Goal: Use online tool/utility: Utilize a website feature to perform a specific function

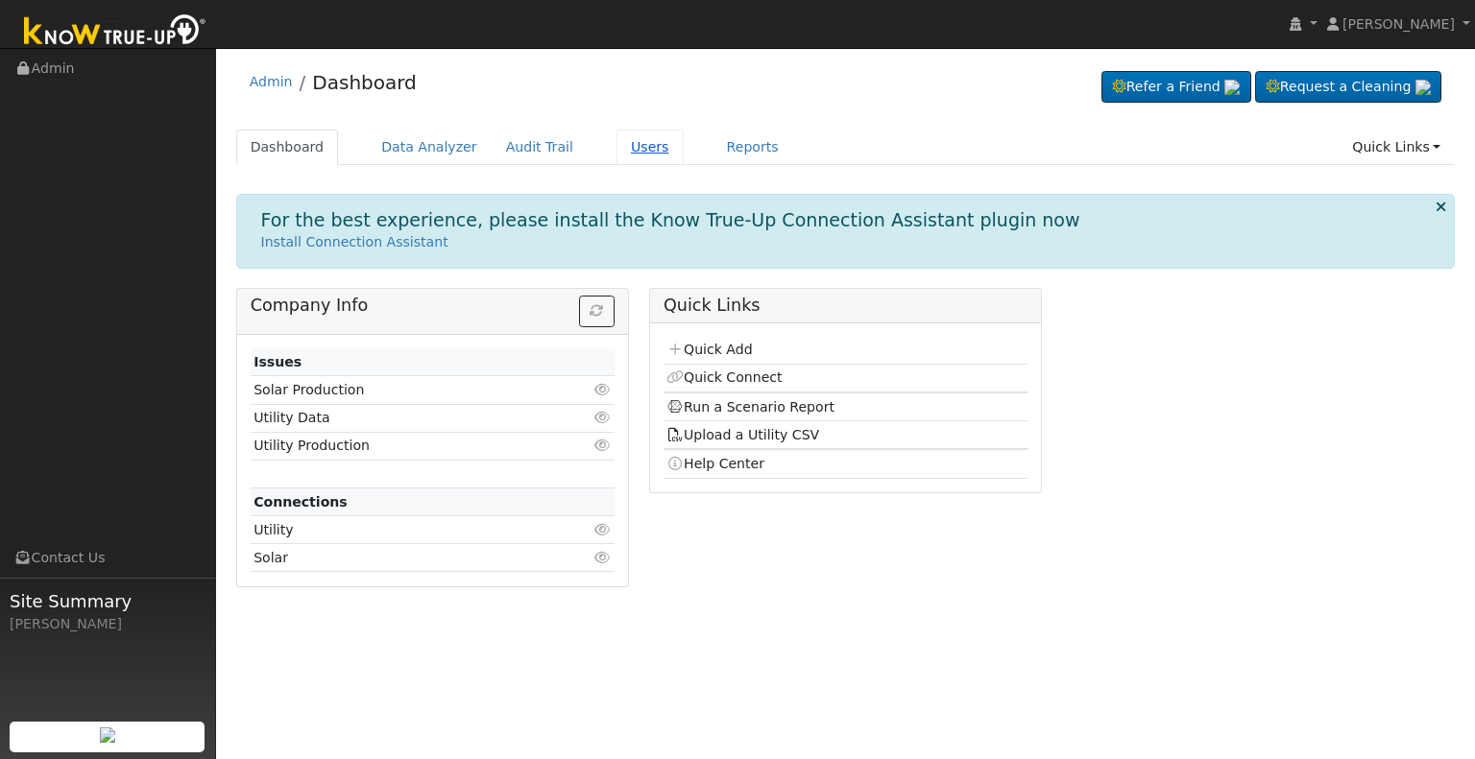
click at [616, 149] on link "Users" at bounding box center [649, 148] width 67 height 36
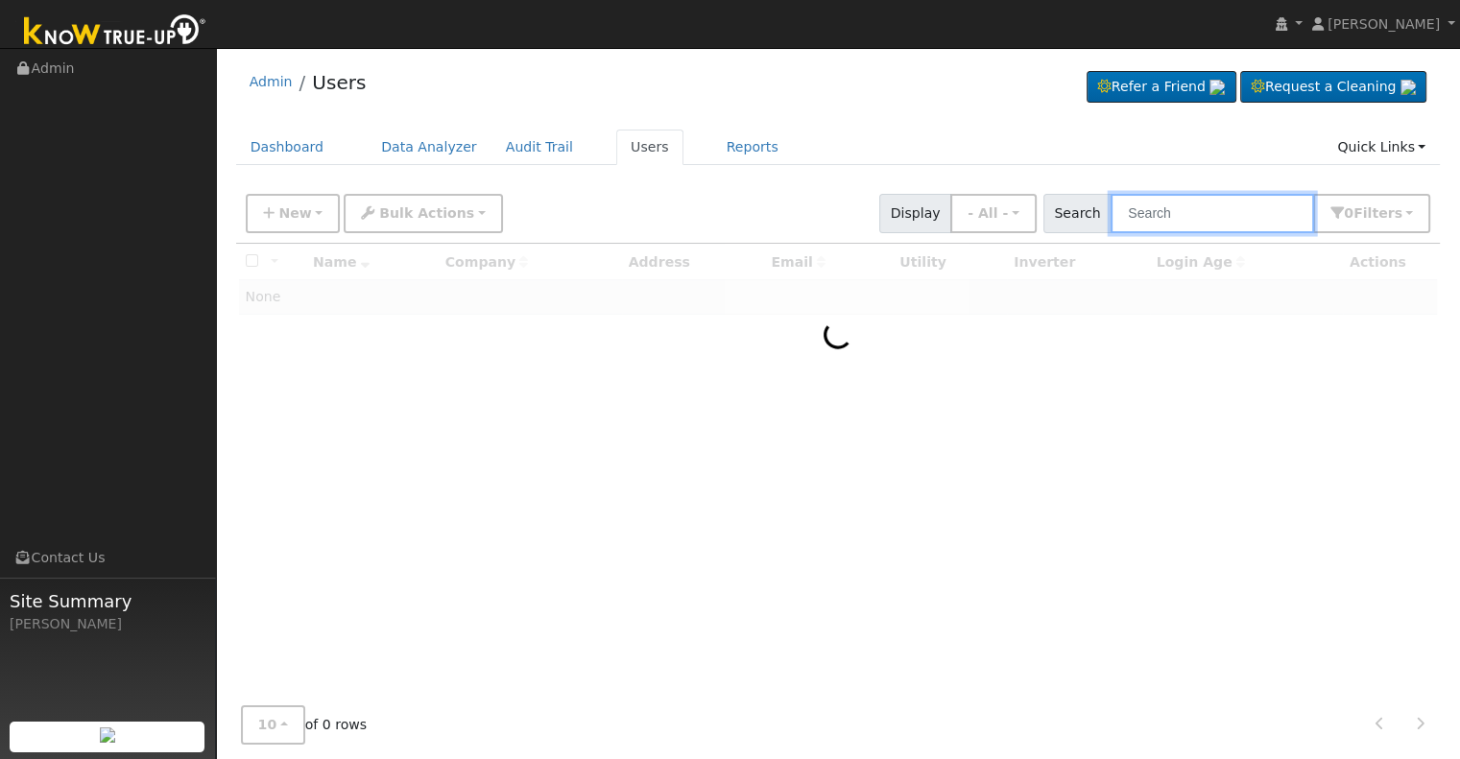
click at [1187, 215] on input "text" at bounding box center [1213, 213] width 204 height 39
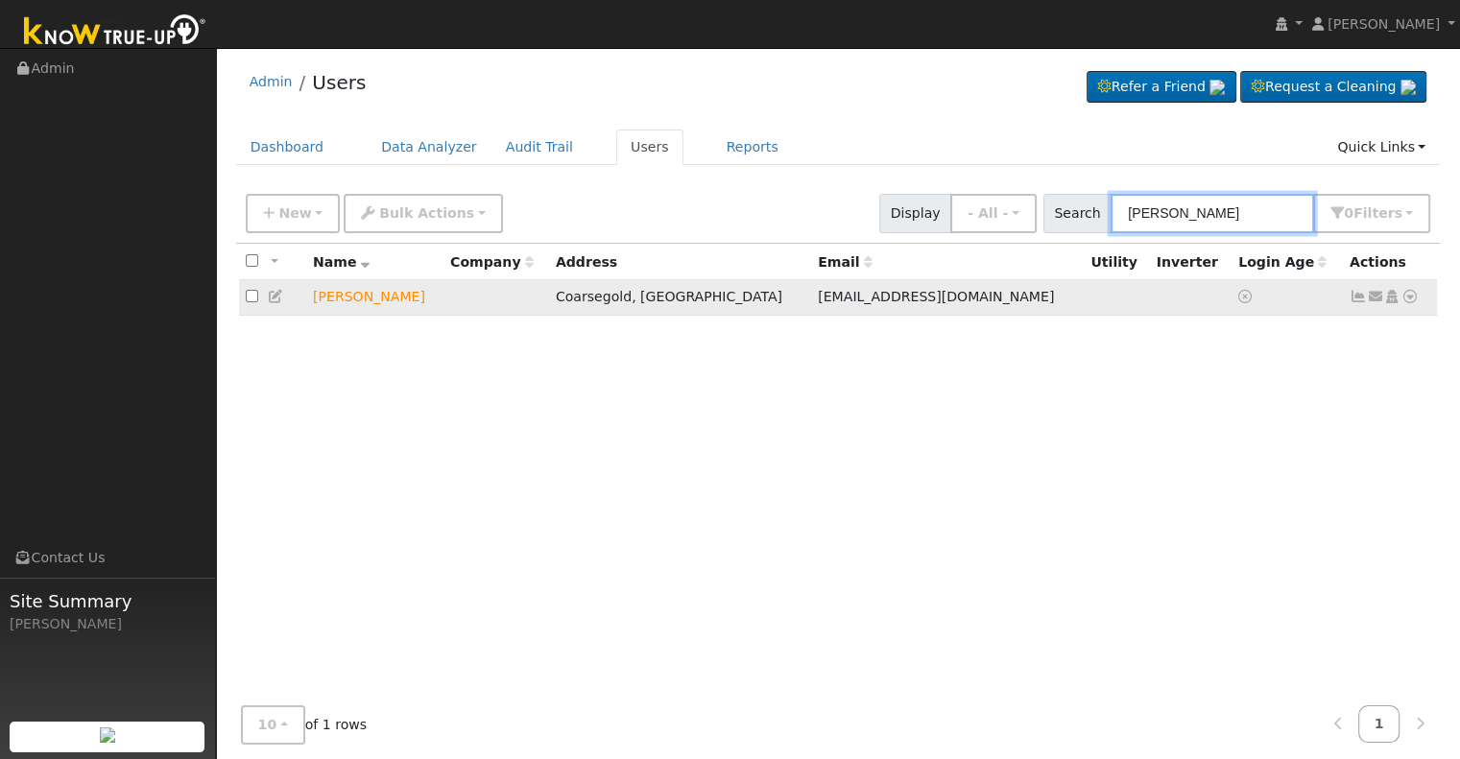
type input "phillip kr"
click at [1409, 297] on icon at bounding box center [1410, 296] width 17 height 13
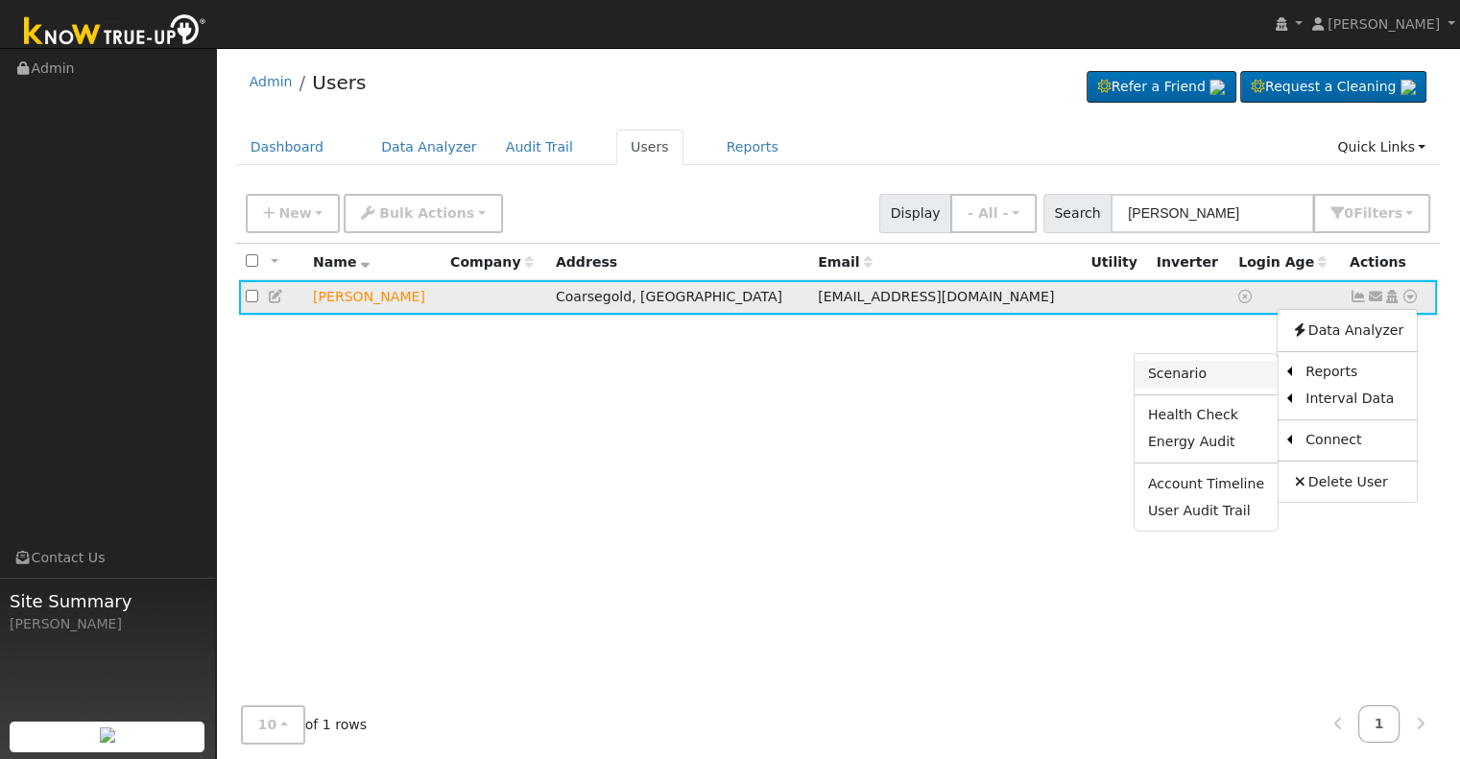
click at [1222, 375] on link "Scenario" at bounding box center [1206, 374] width 143 height 27
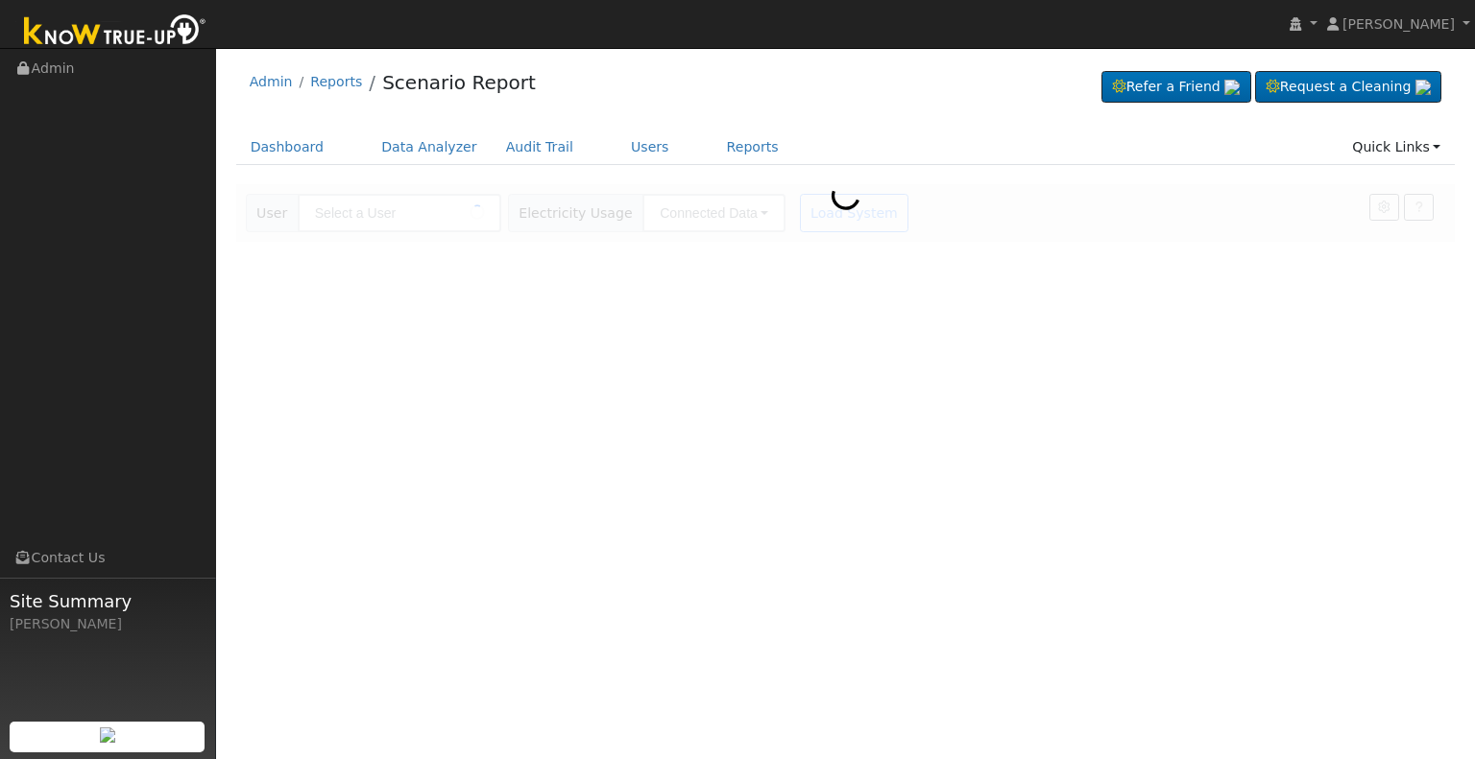
type input "[PERSON_NAME]"
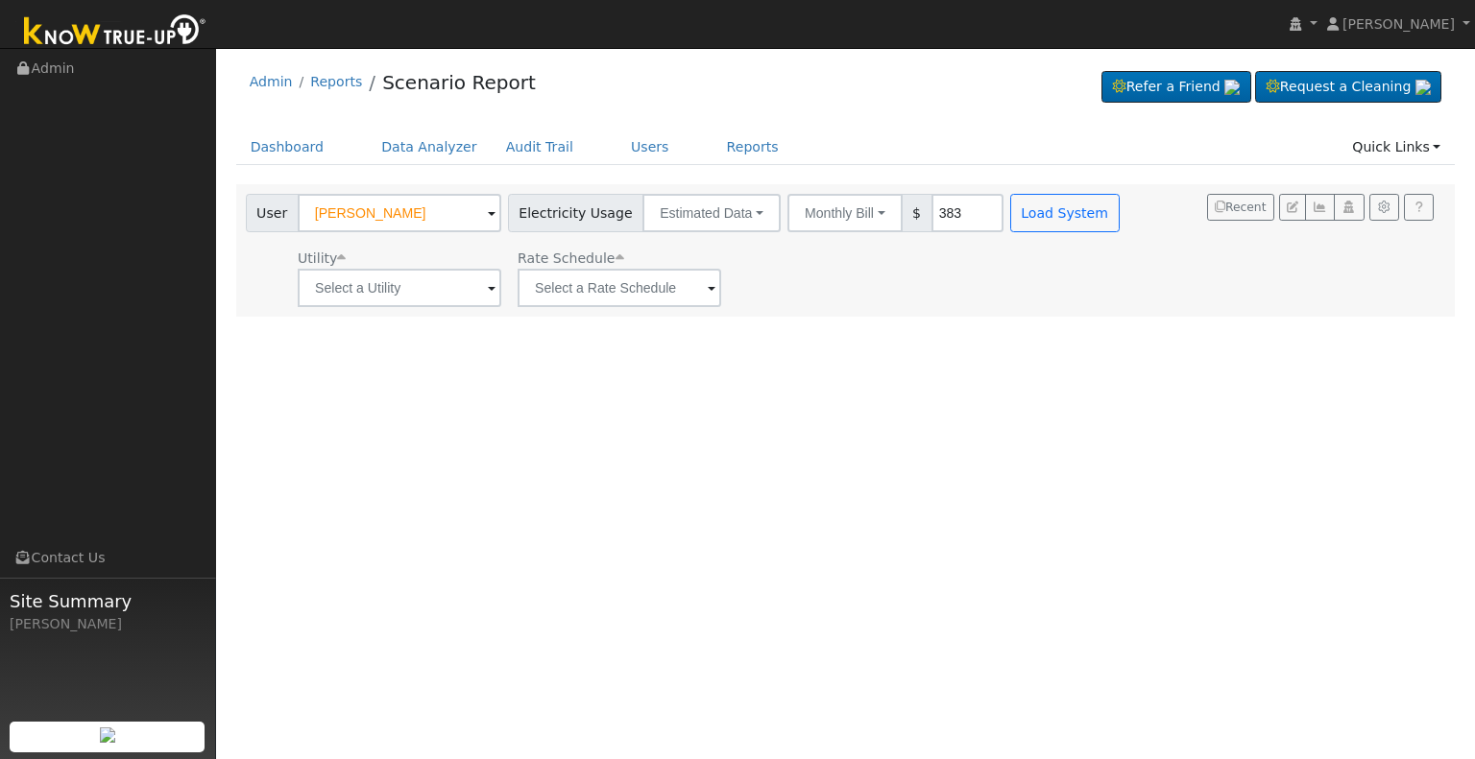
click at [708, 286] on span at bounding box center [712, 289] width 8 height 22
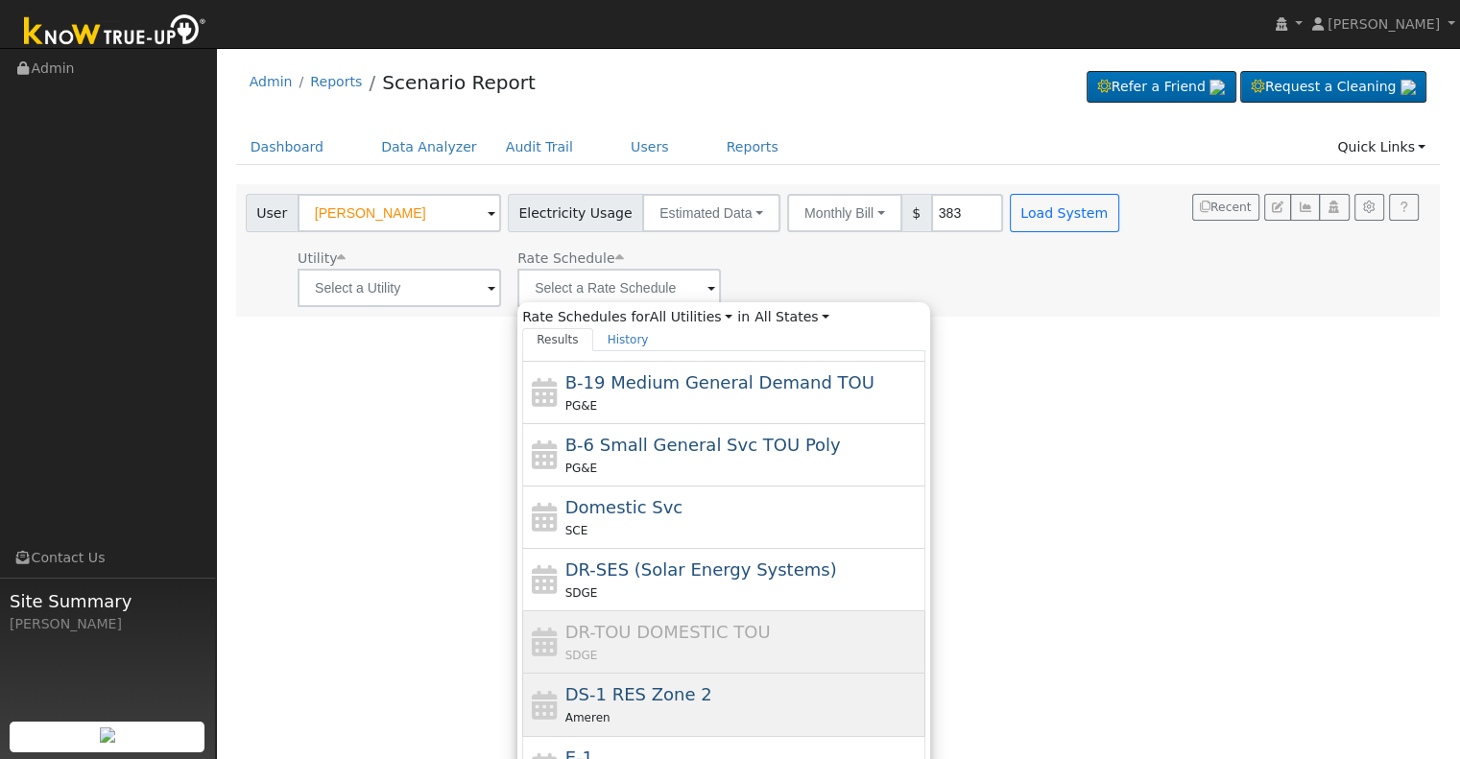
scroll to position [351, 0]
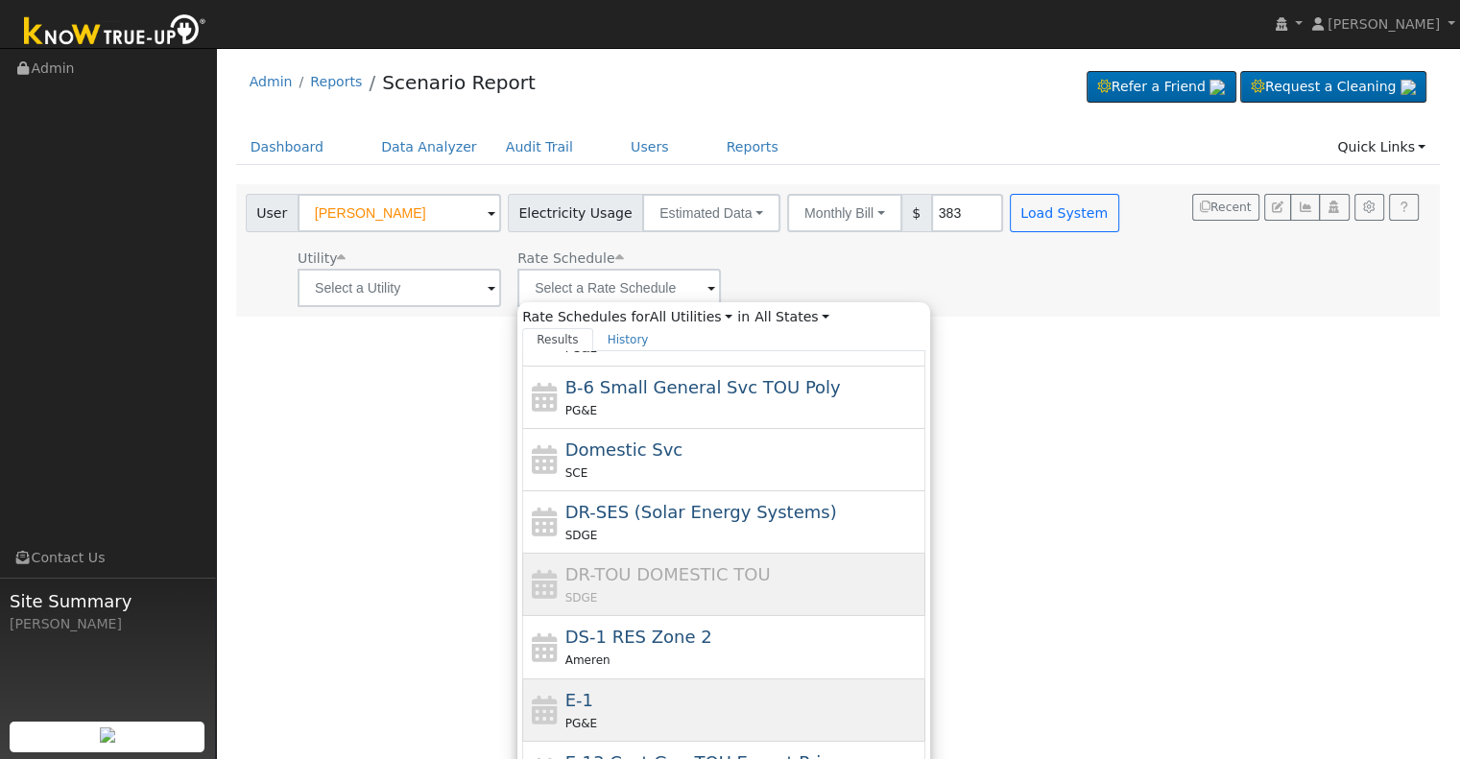
click at [651, 713] on div "PG&E" at bounding box center [743, 723] width 356 height 20
type input "E-1"
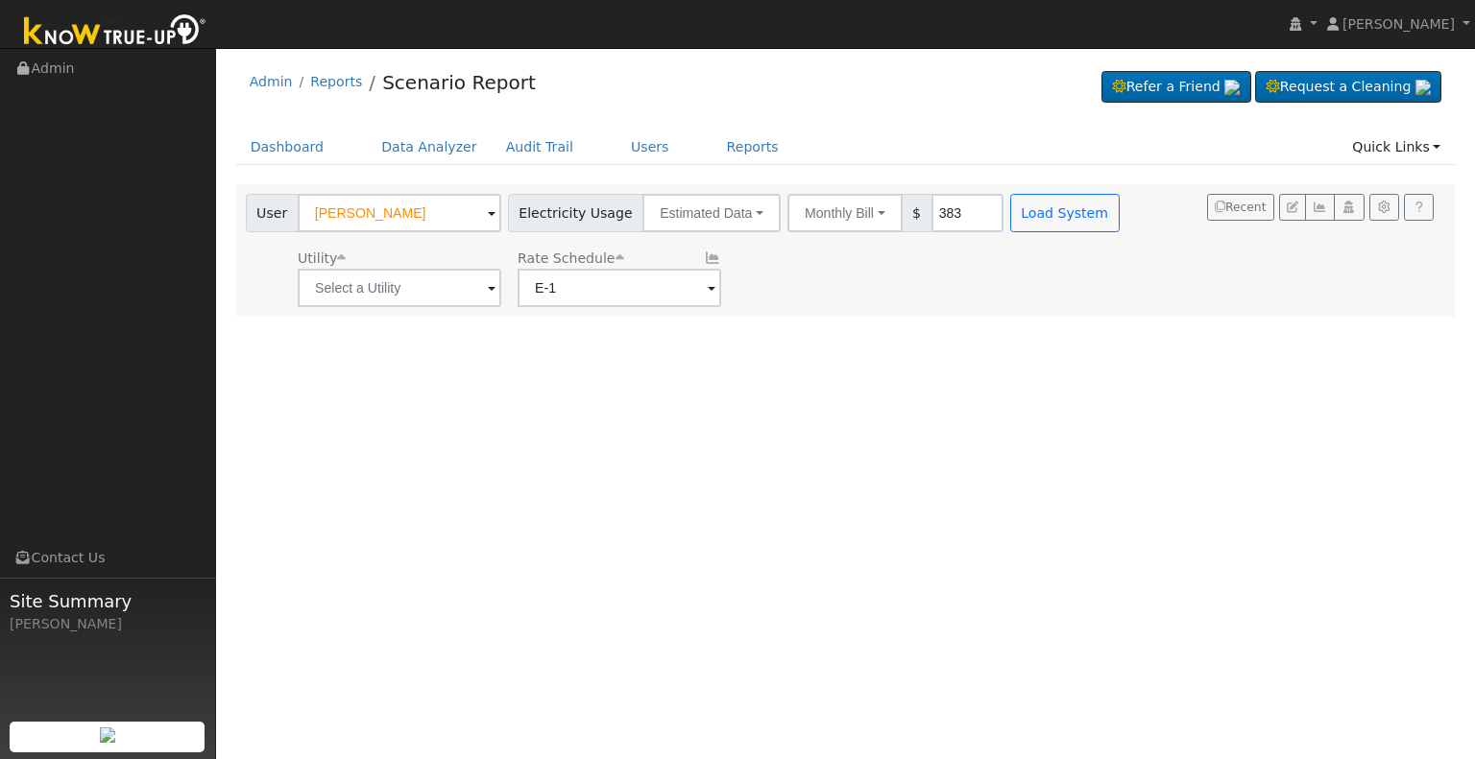
click at [488, 287] on span at bounding box center [492, 289] width 8 height 22
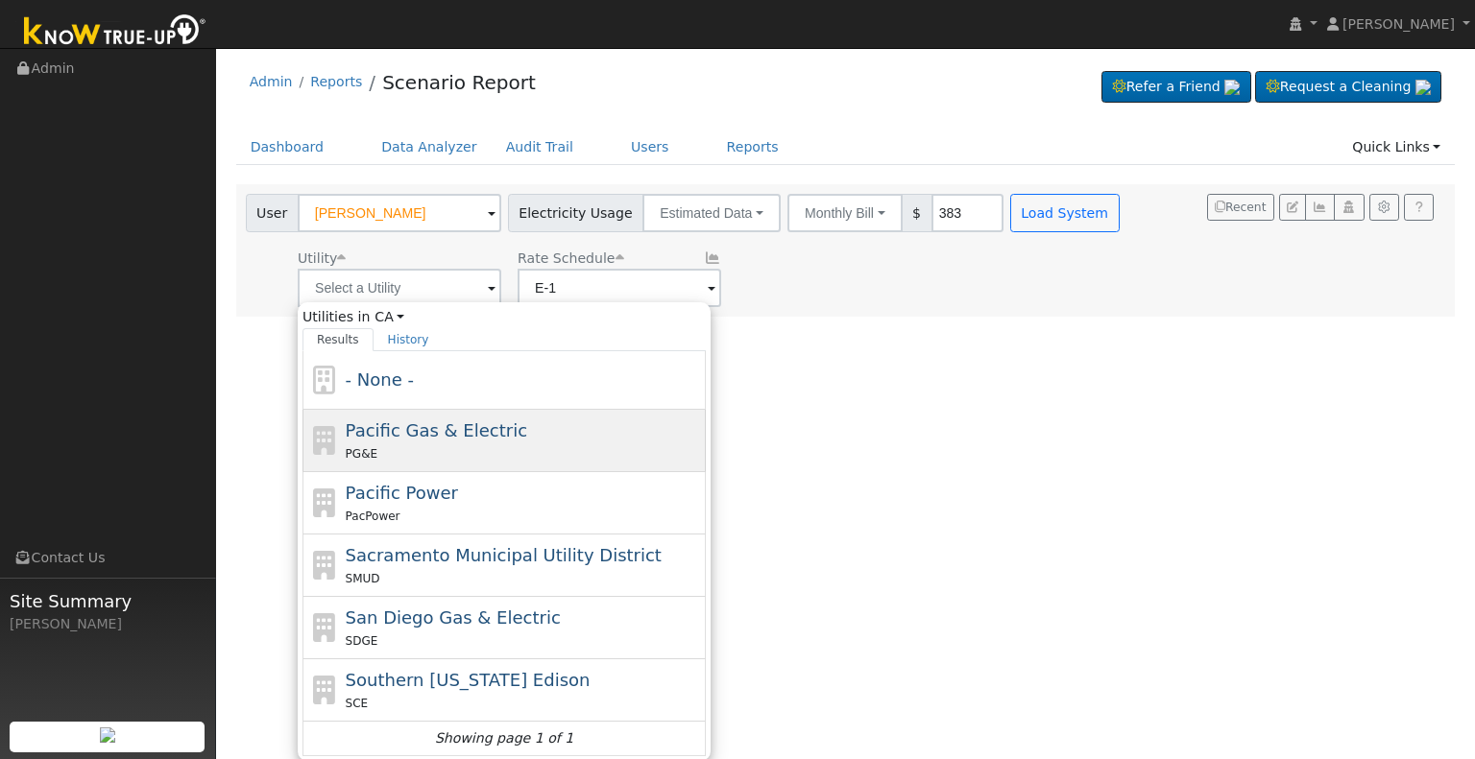
click at [452, 439] on span "Pacific Gas & Electric" at bounding box center [436, 431] width 181 height 20
type input "Pacific Gas & Electric"
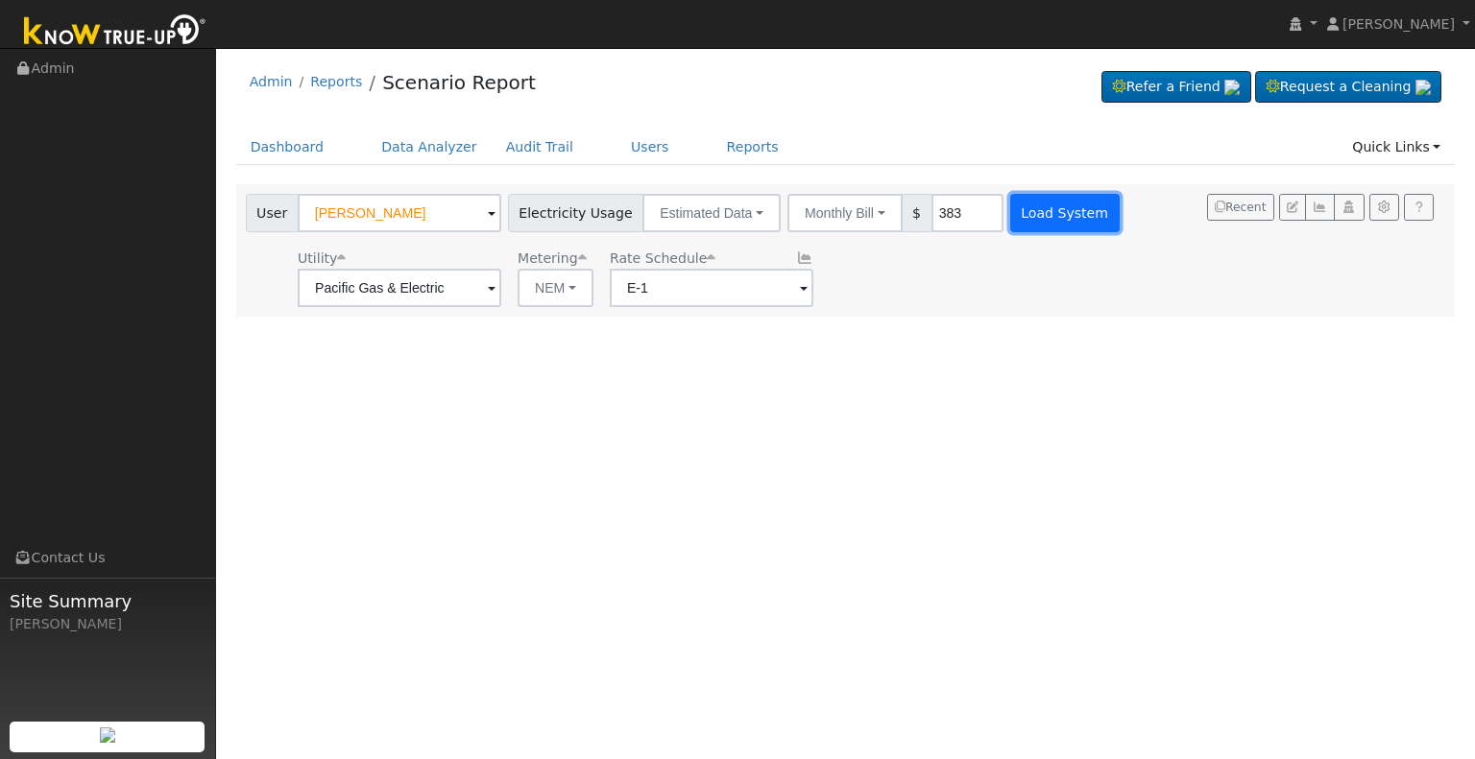
click at [1037, 219] on button "Load System" at bounding box center [1064, 213] width 109 height 38
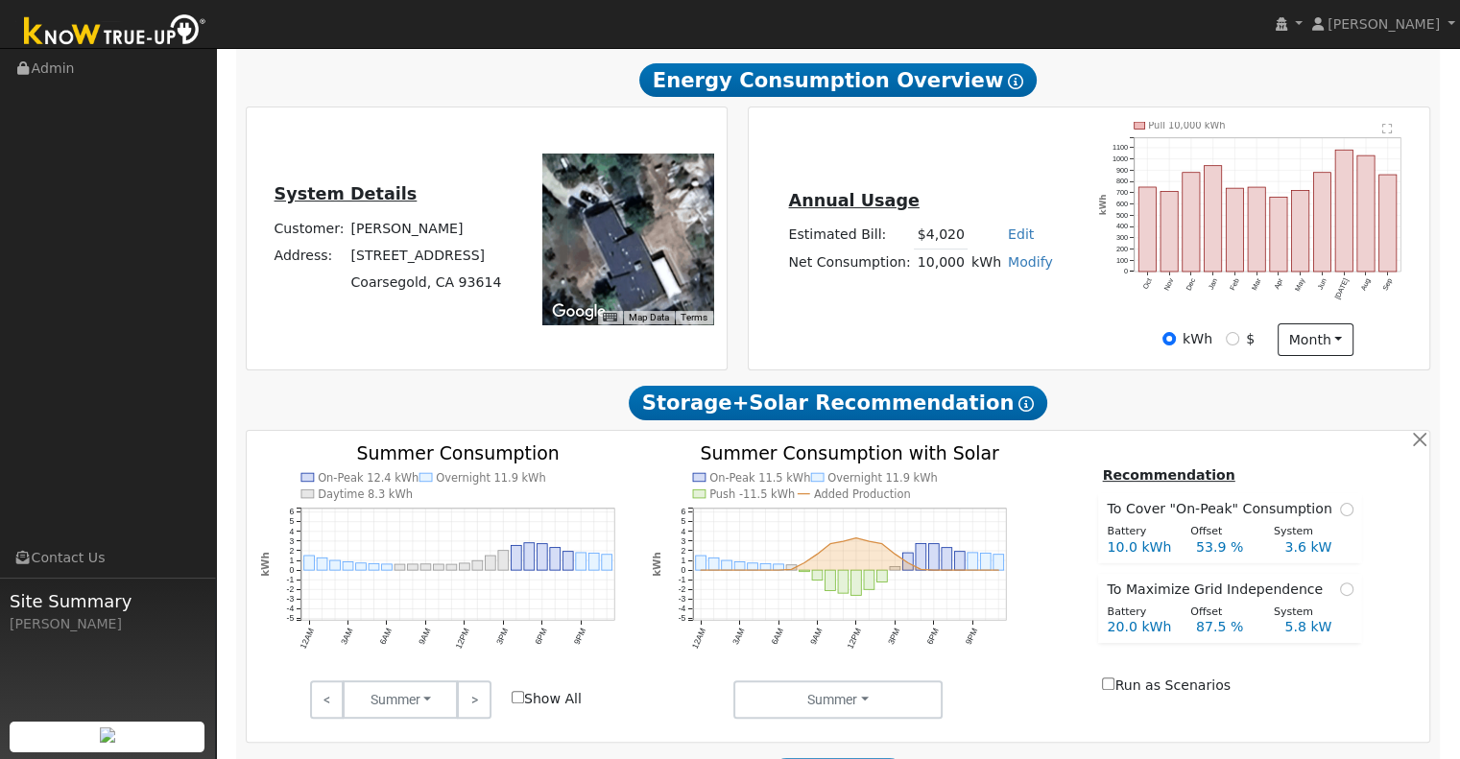
scroll to position [556, 0]
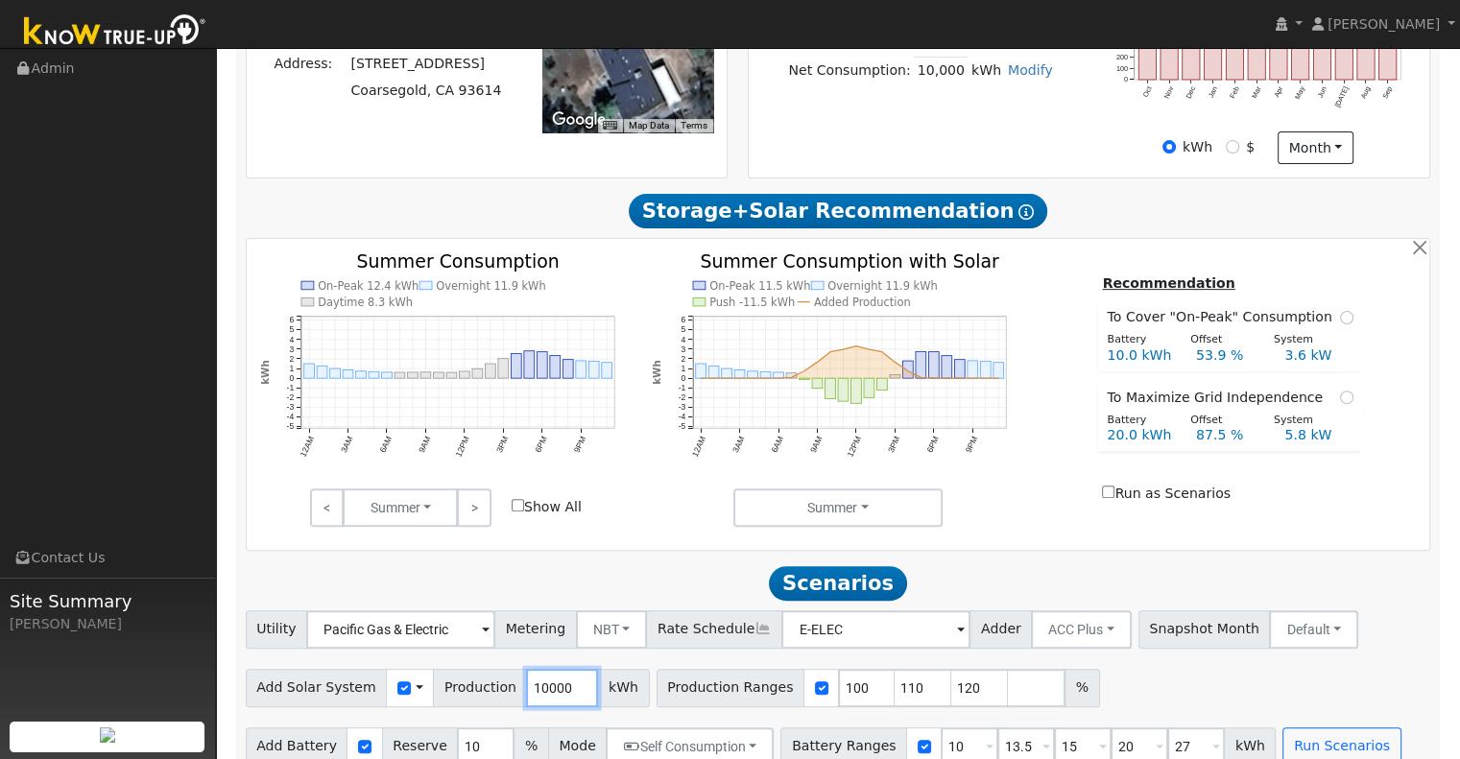
click at [547, 669] on input "10000" at bounding box center [562, 688] width 72 height 38
drag, startPoint x: 549, startPoint y: 660, endPoint x: 484, endPoint y: 666, distance: 65.6
click at [484, 669] on div "Add Solar System Use CSV Data Production 10000 kWh" at bounding box center [448, 688] width 404 height 38
type input "11759"
click at [735, 728] on button "Self Consumption" at bounding box center [690, 747] width 168 height 38
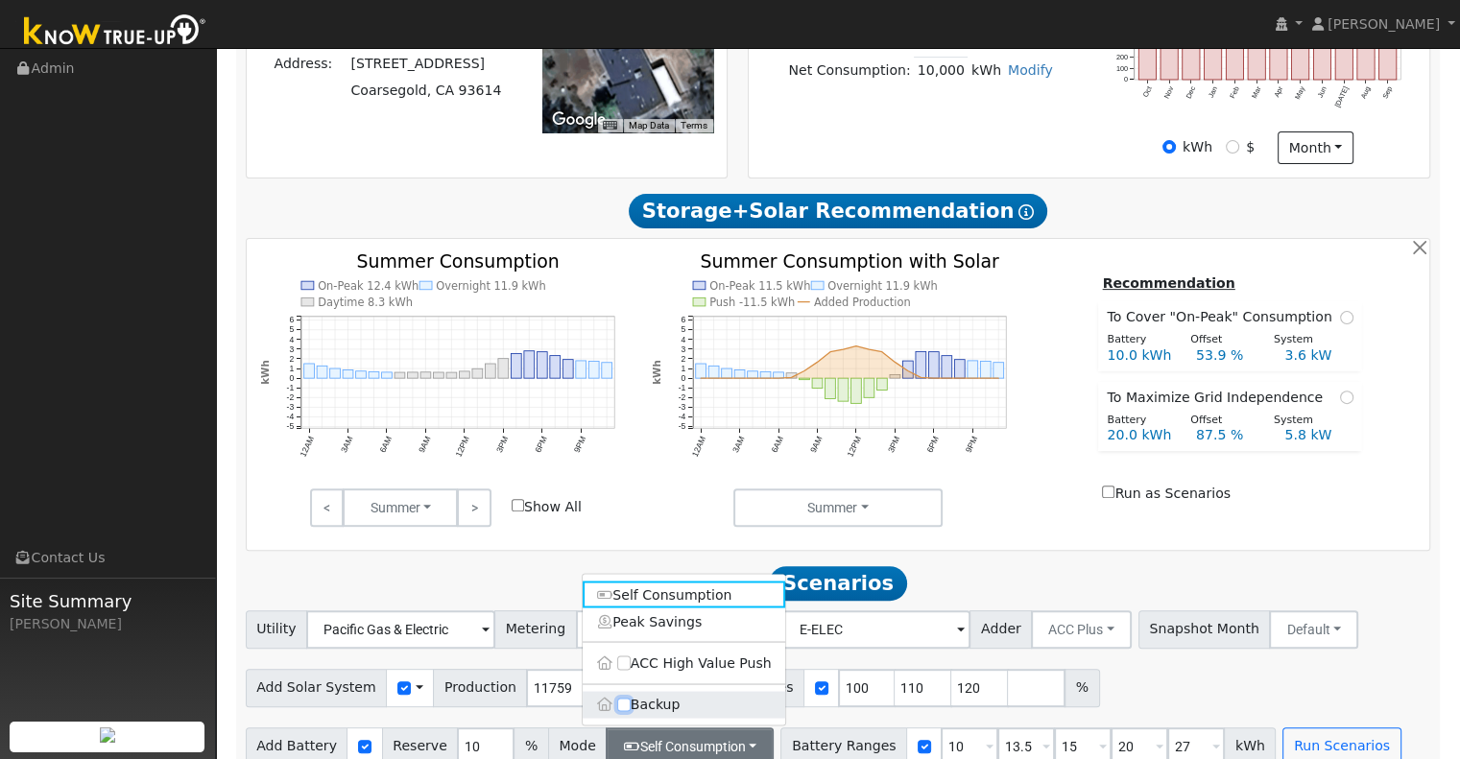
click at [622, 698] on input "Backup" at bounding box center [623, 704] width 13 height 13
checkbox input "true"
type input "20"
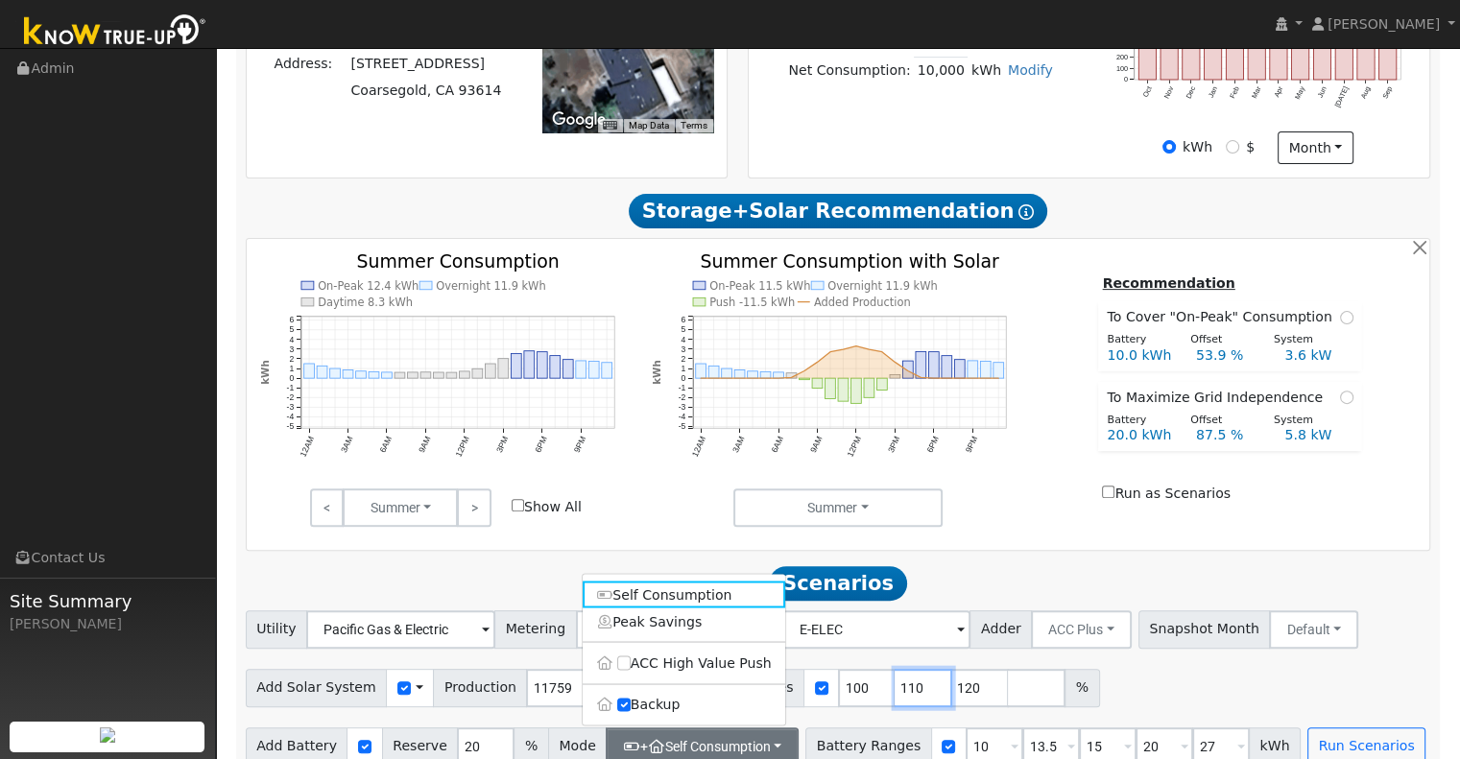
click at [895, 669] on input "110" at bounding box center [924, 688] width 58 height 38
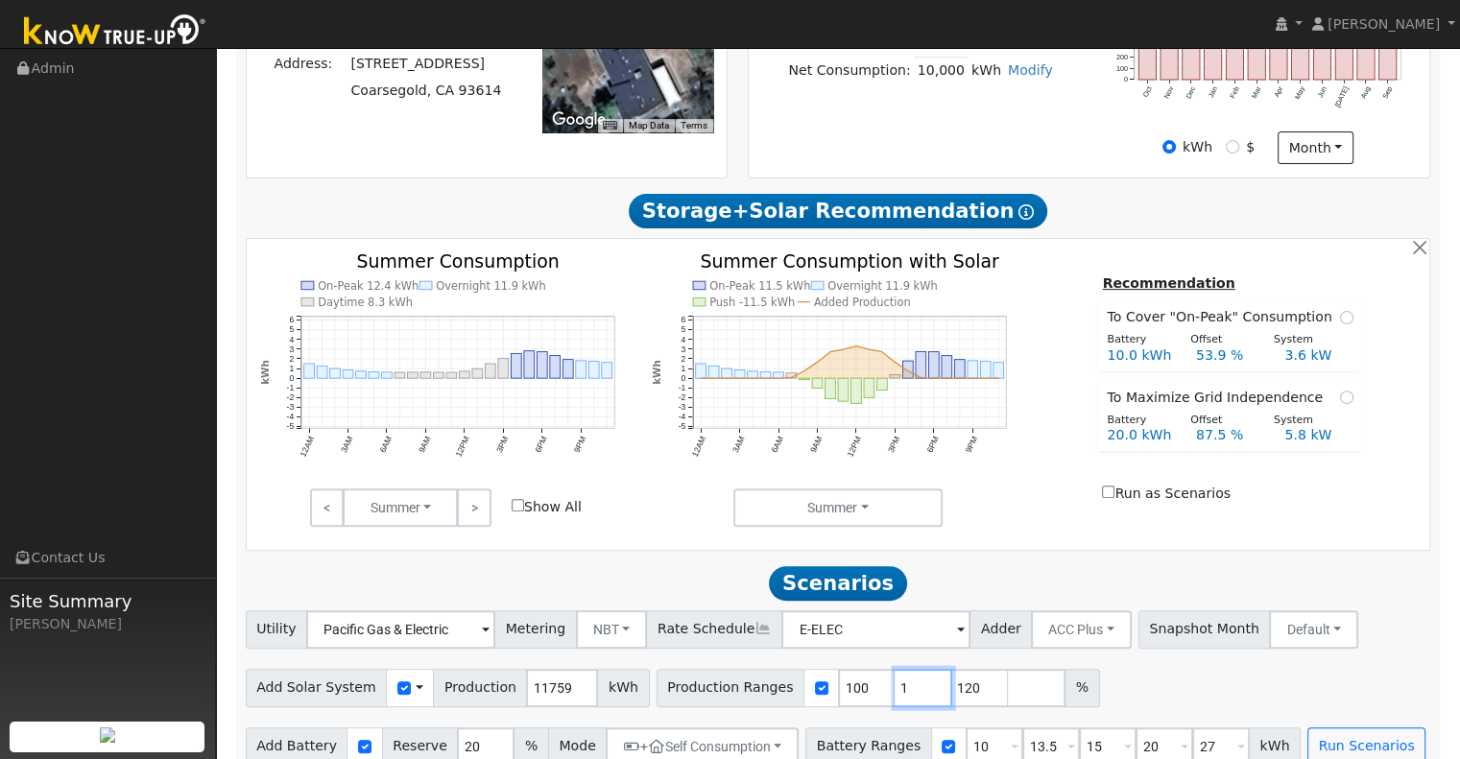
type input "120"
type input "1"
click at [966, 728] on input "10" at bounding box center [995, 747] width 58 height 38
type input "13.5"
type input "15"
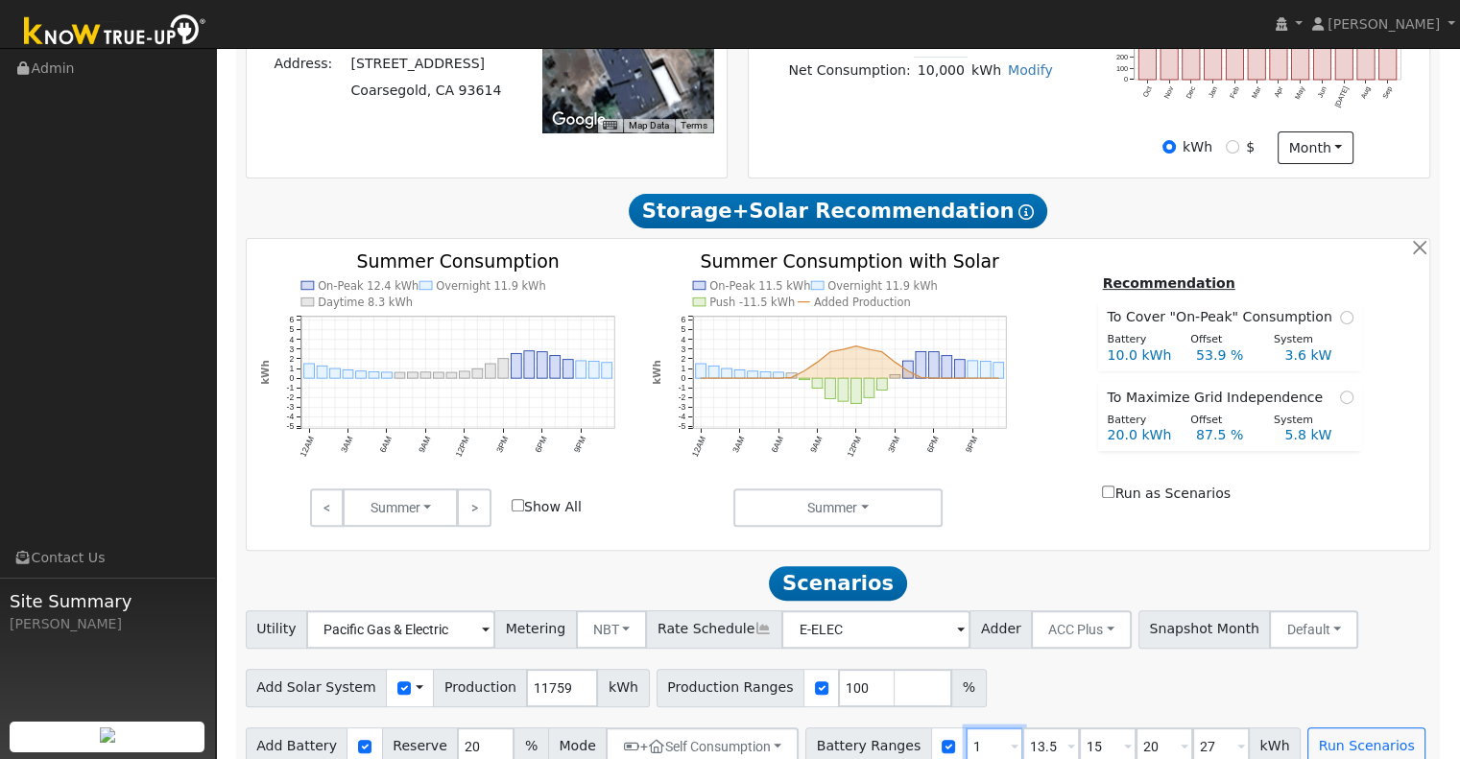
type input "20"
type input "27"
type input "15"
type input "20"
type input "27"
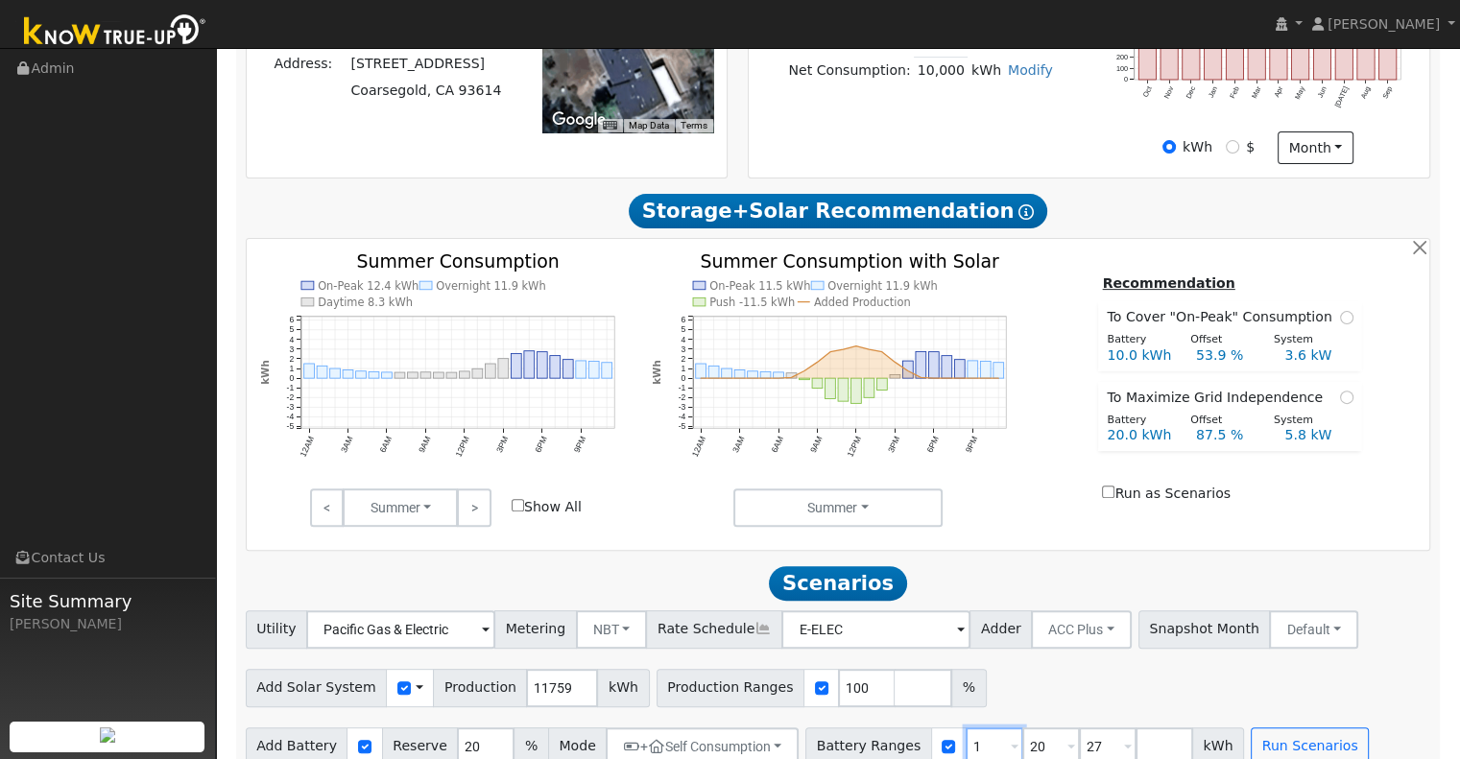
type input "20"
type input "27"
type input "20"
click at [1023, 728] on input "27" at bounding box center [1051, 747] width 58 height 38
type input "2"
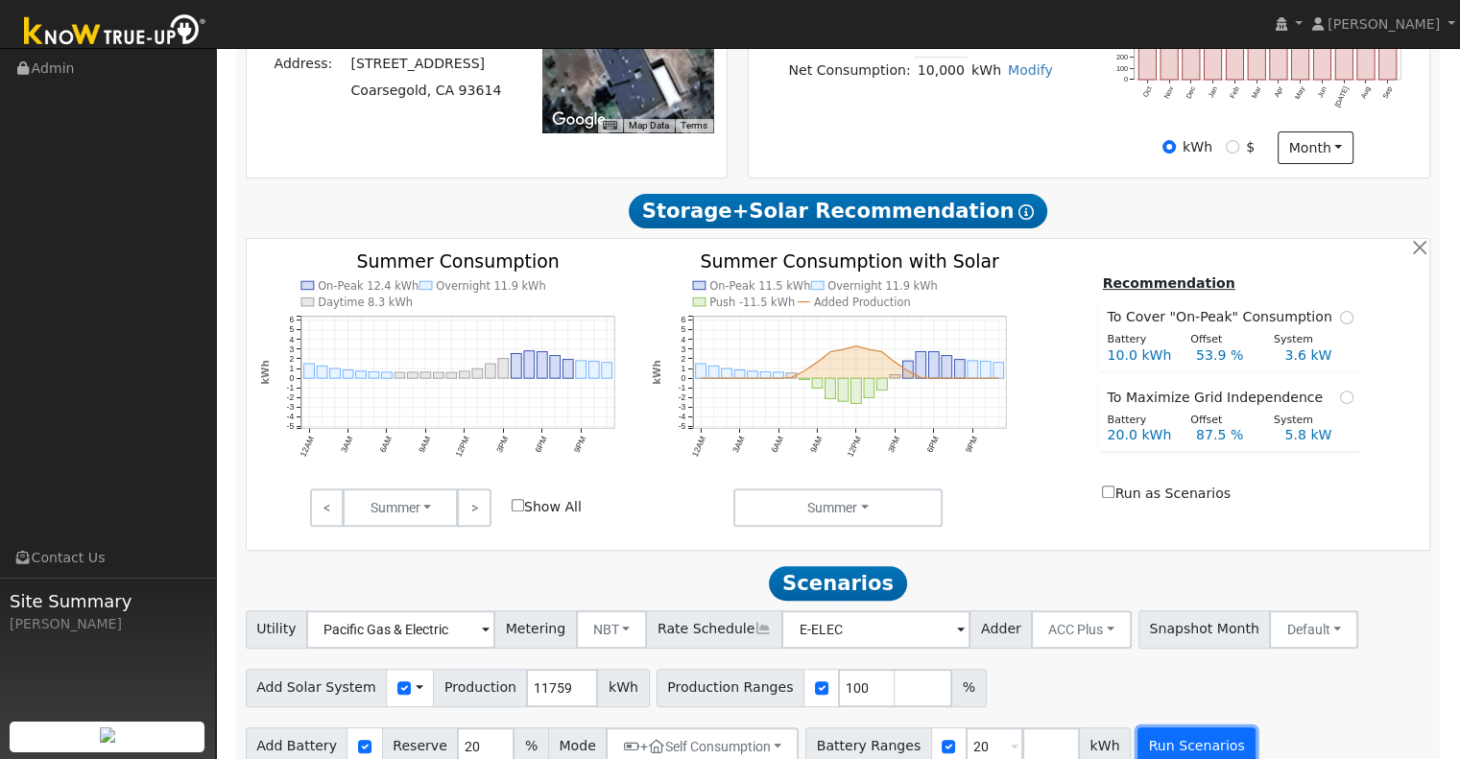
click at [1172, 729] on button "Run Scenarios" at bounding box center [1197, 747] width 118 height 38
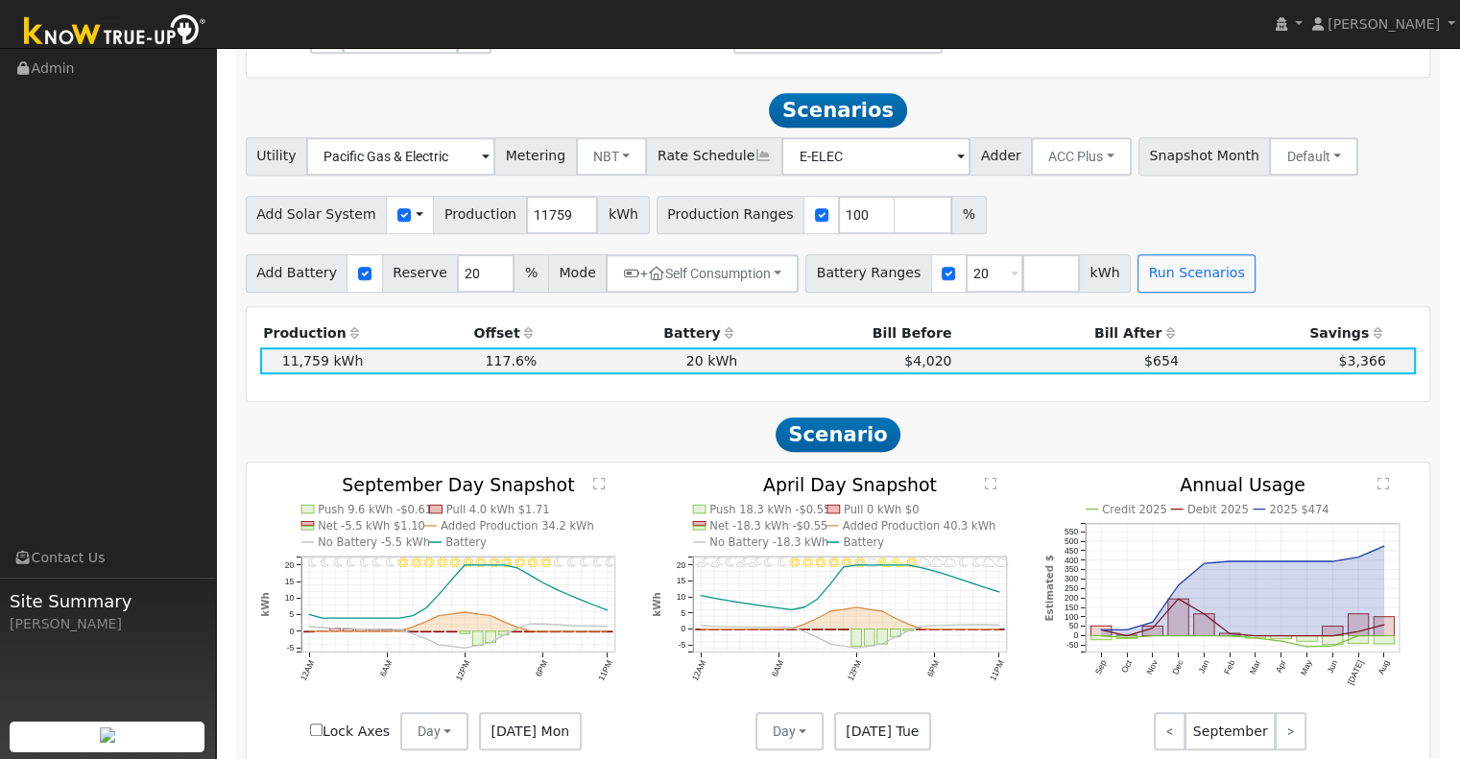
scroll to position [1037, 0]
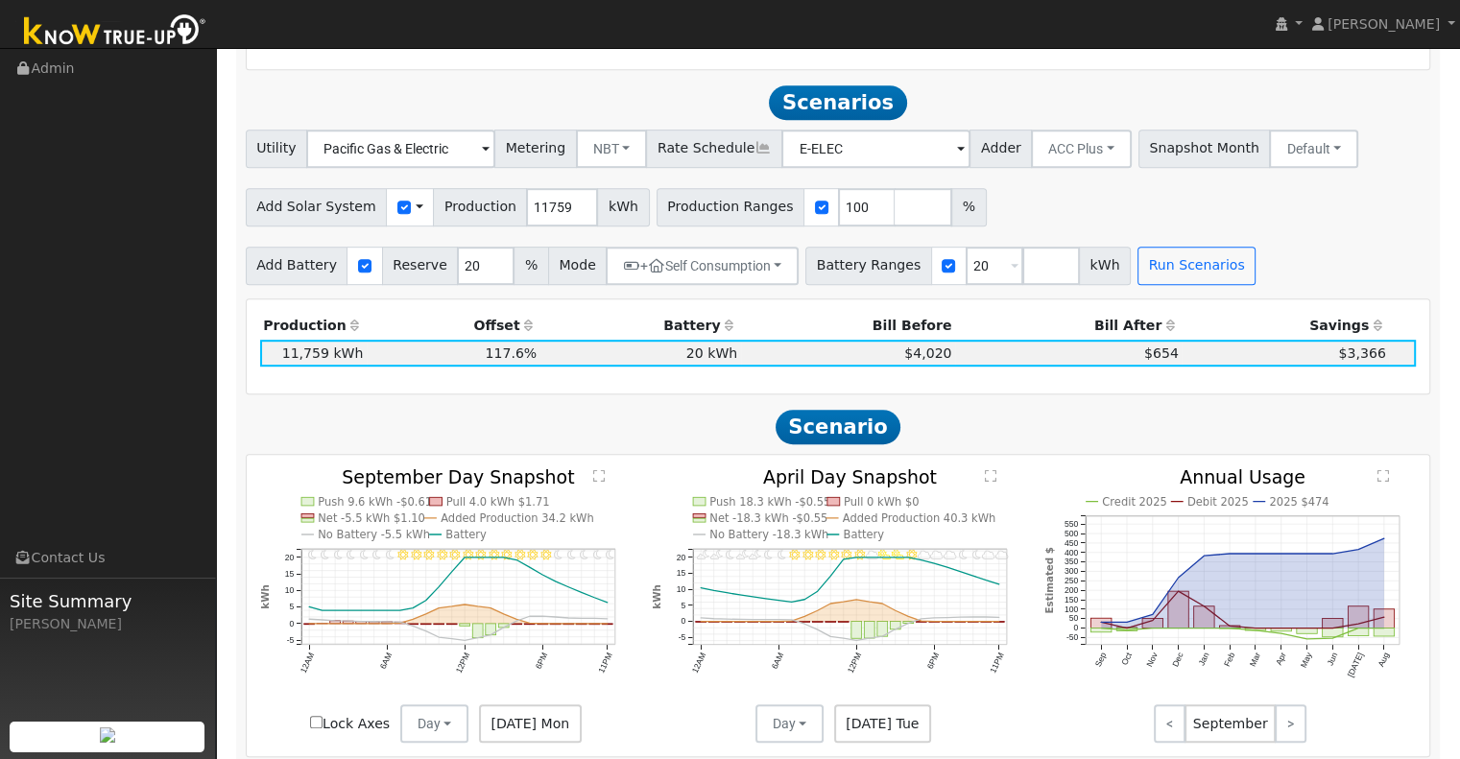
drag, startPoint x: 796, startPoint y: 329, endPoint x: 744, endPoint y: 379, distance: 72.0
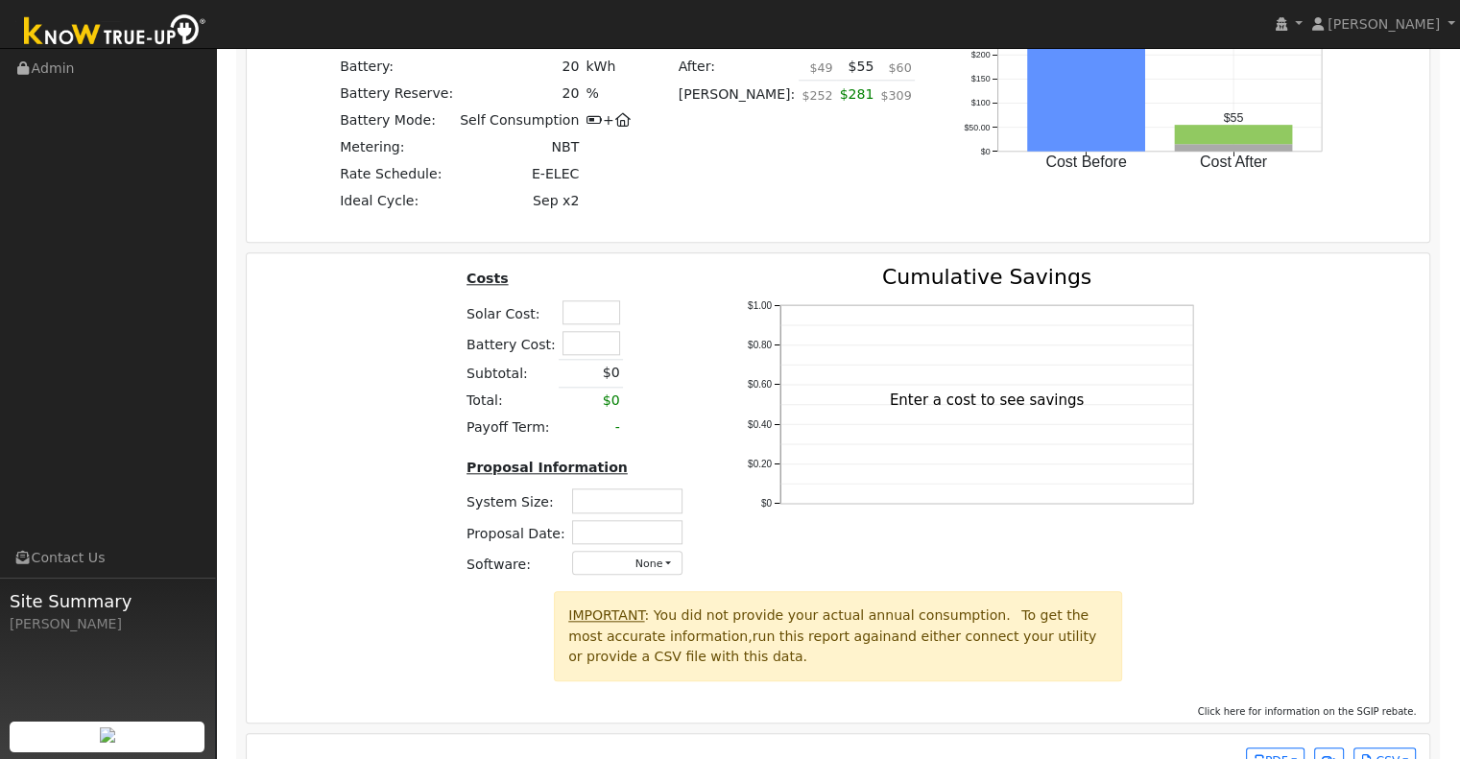
scroll to position [1888, 0]
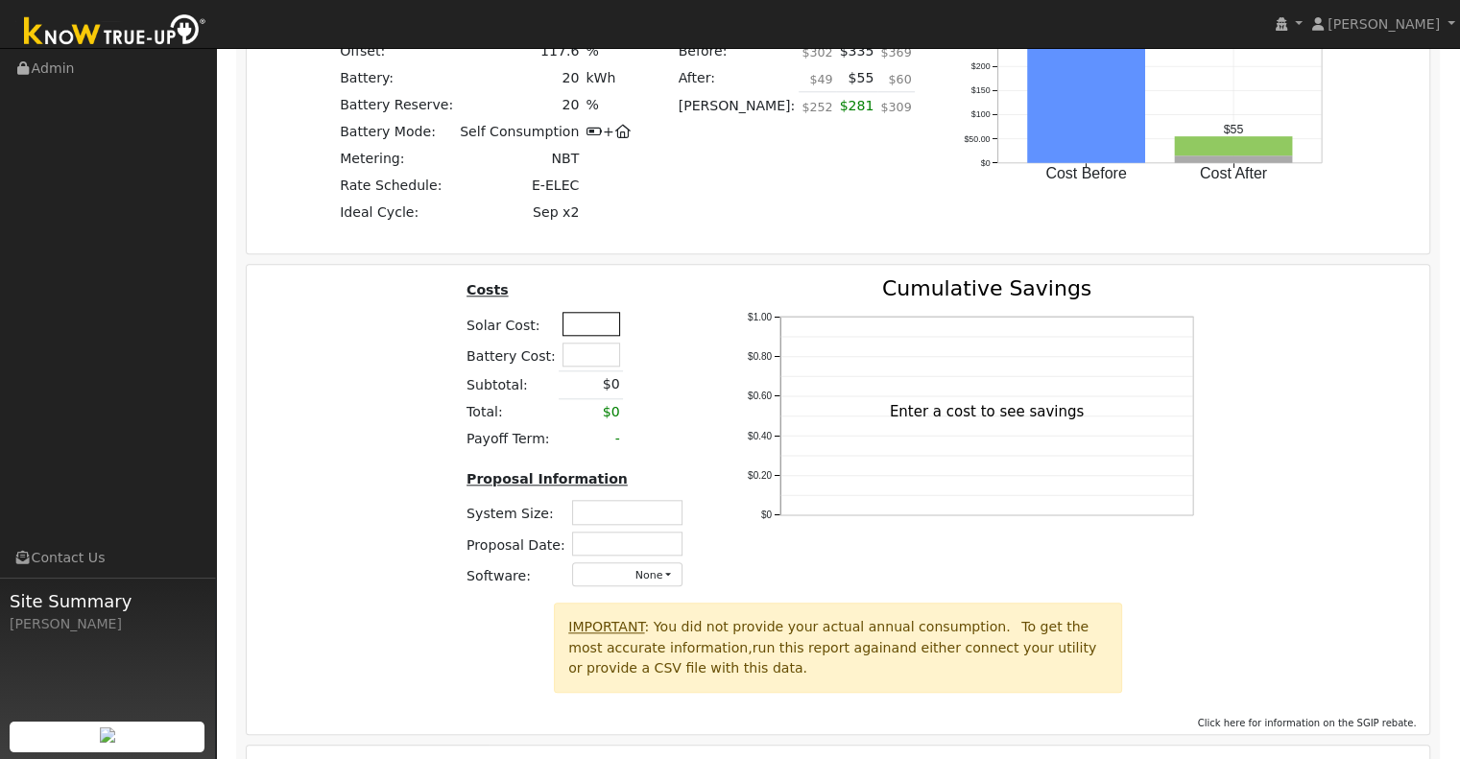
click at [581, 312] on input "text" at bounding box center [592, 324] width 58 height 24
type input "$41,850"
click at [589, 343] on input "text" at bounding box center [592, 355] width 58 height 24
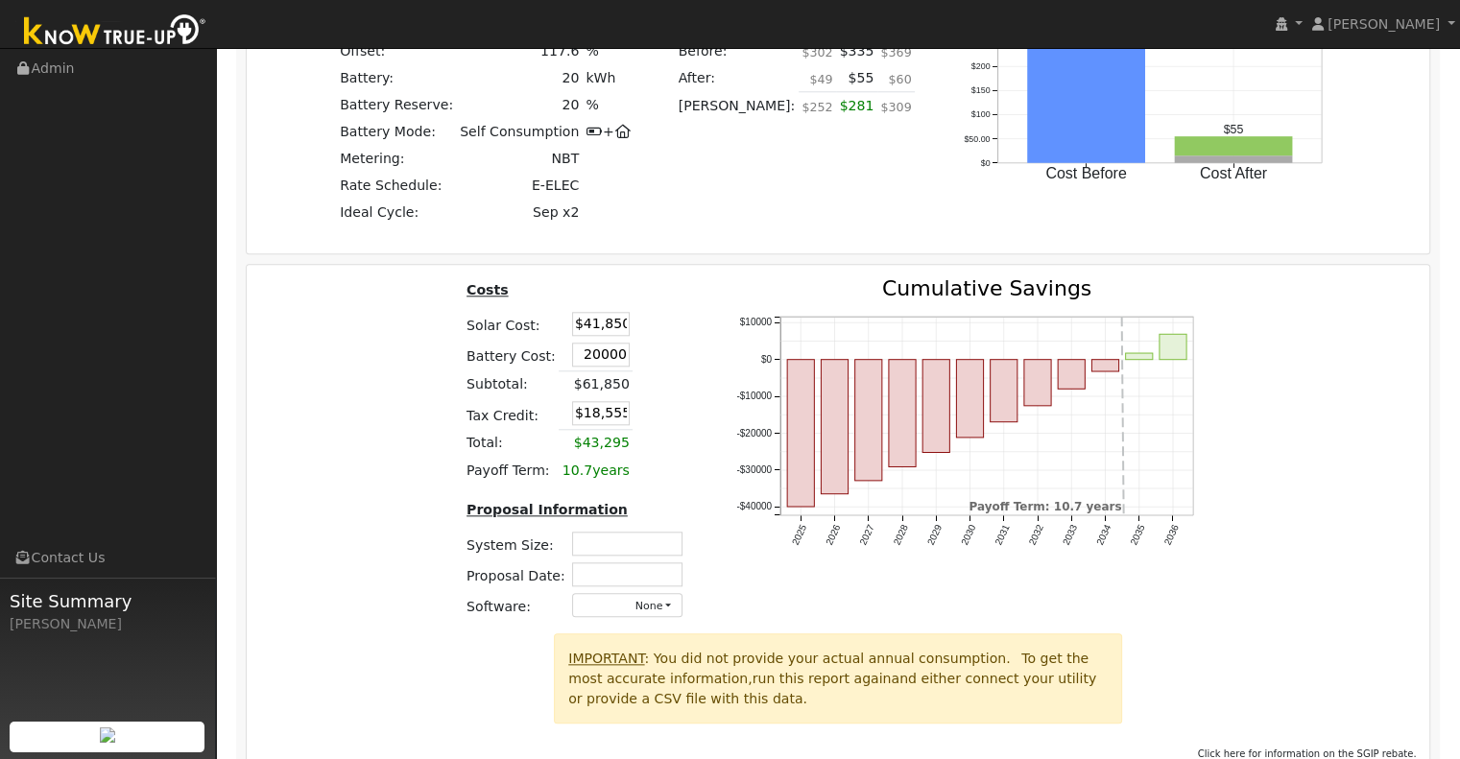
type input "$20,000"
type input "$18,555"
click at [633, 339] on td at bounding box center [648, 355] width 30 height 32
click at [618, 532] on input "text" at bounding box center [627, 544] width 110 height 24
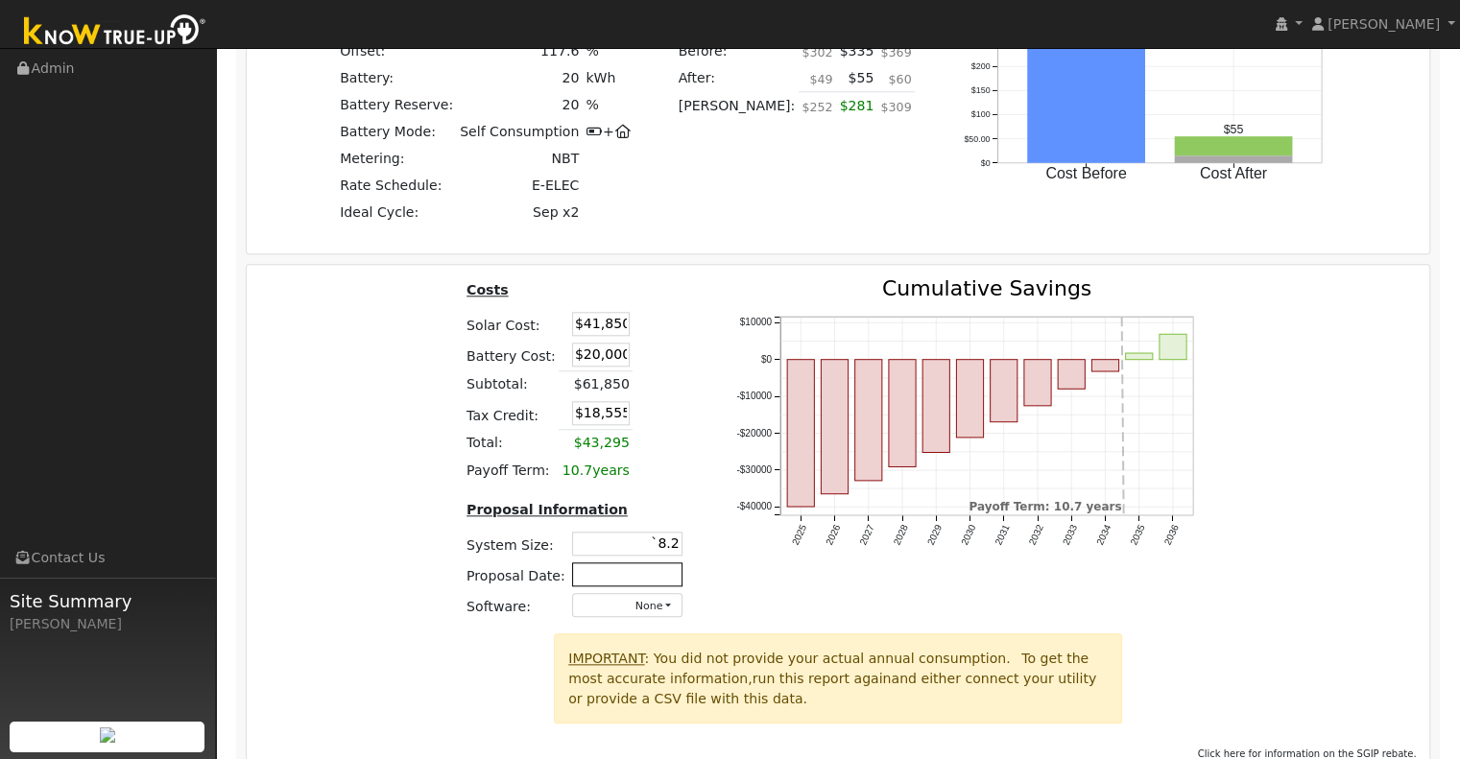
type input "`8.2"
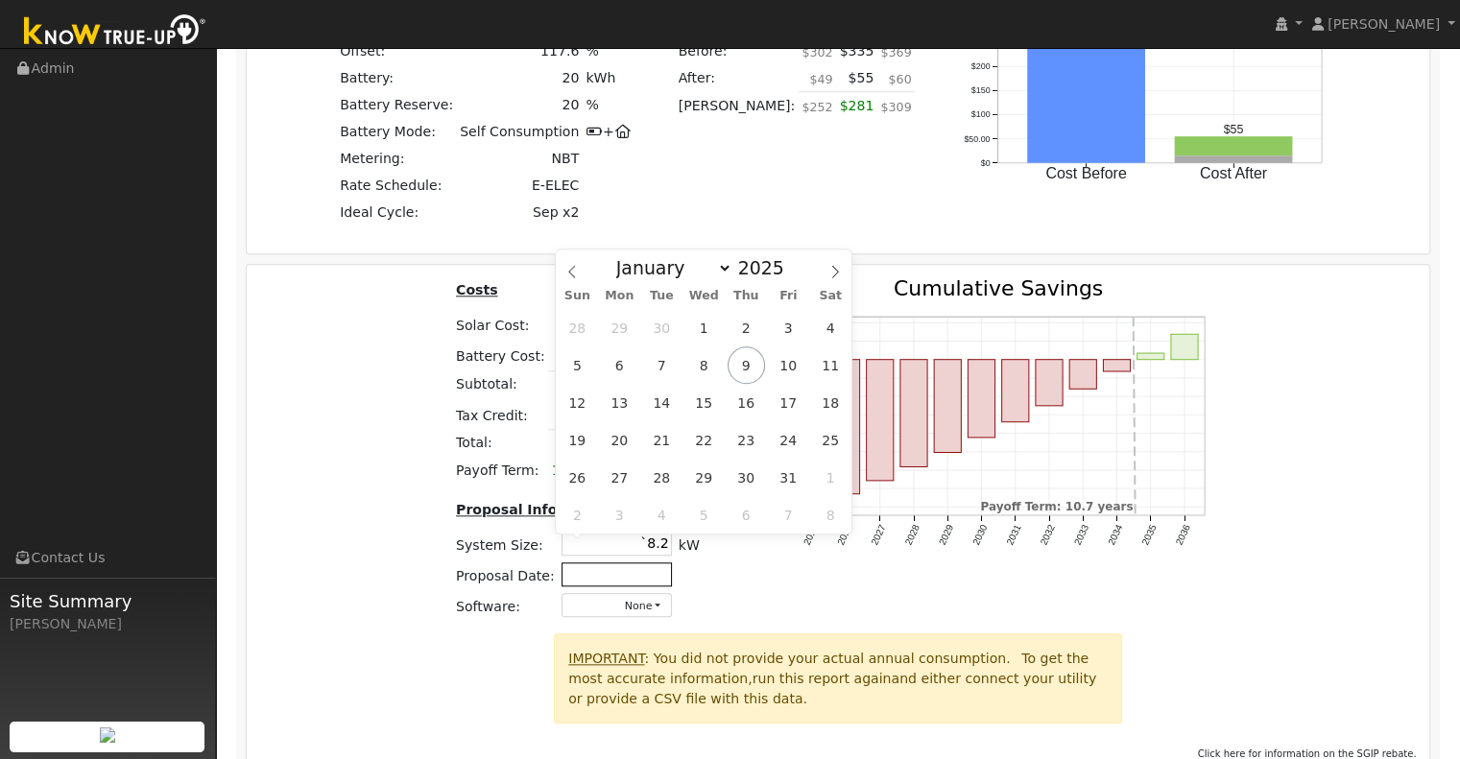
click at [641, 563] on input "text" at bounding box center [617, 575] width 110 height 24
click at [742, 360] on span "9" at bounding box center [746, 365] width 37 height 37
type input "10/09/2025"
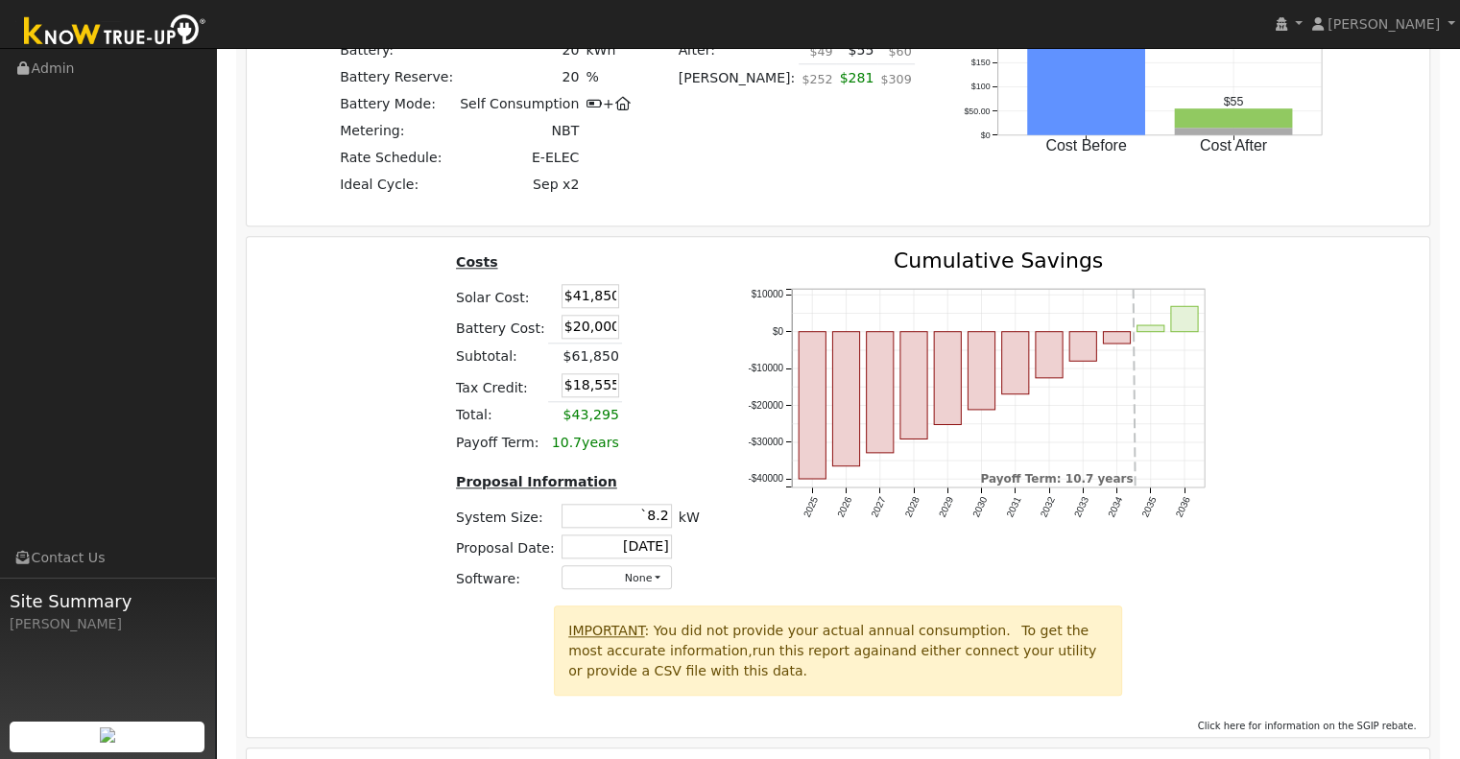
scroll to position [1950, 0]
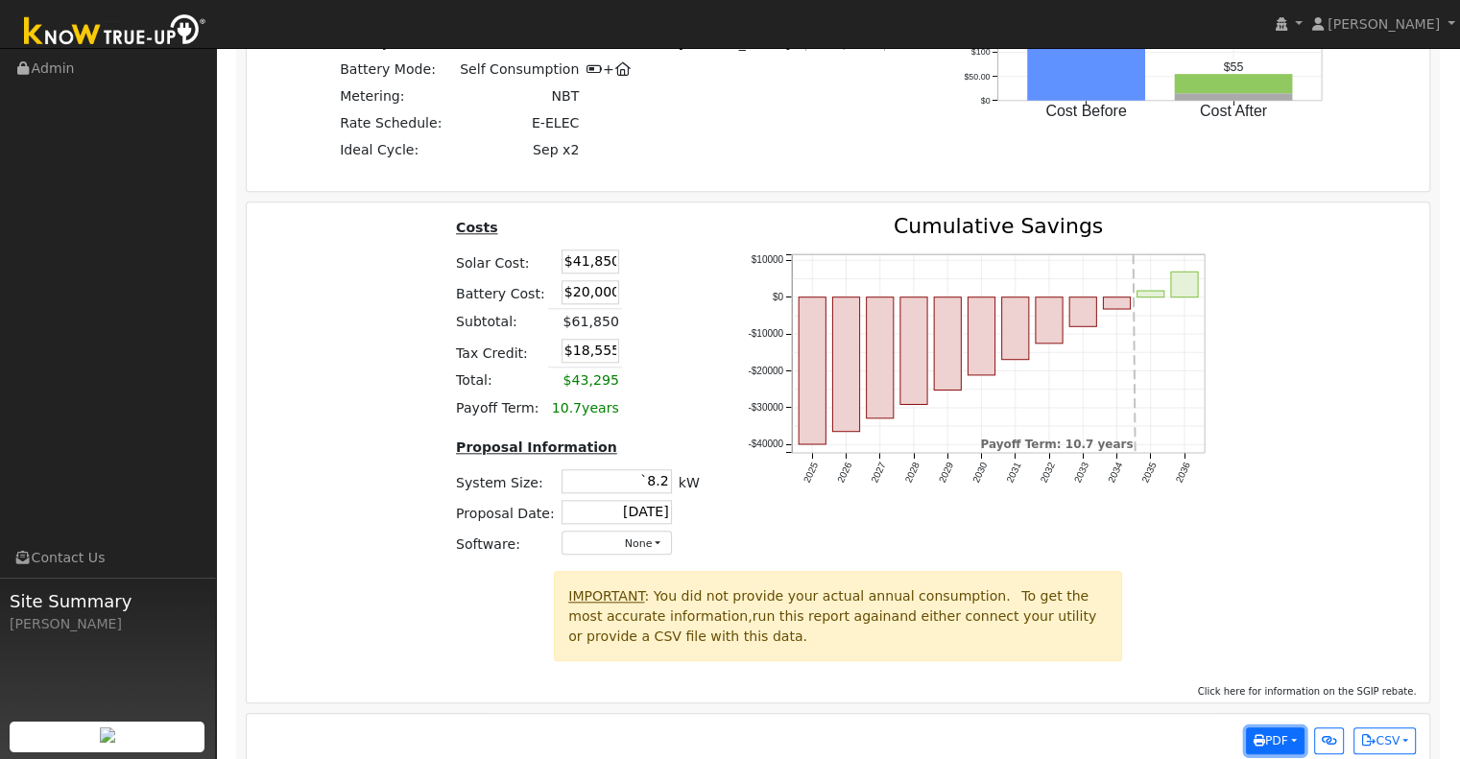
click at [1294, 728] on button "PDF" at bounding box center [1275, 741] width 59 height 27
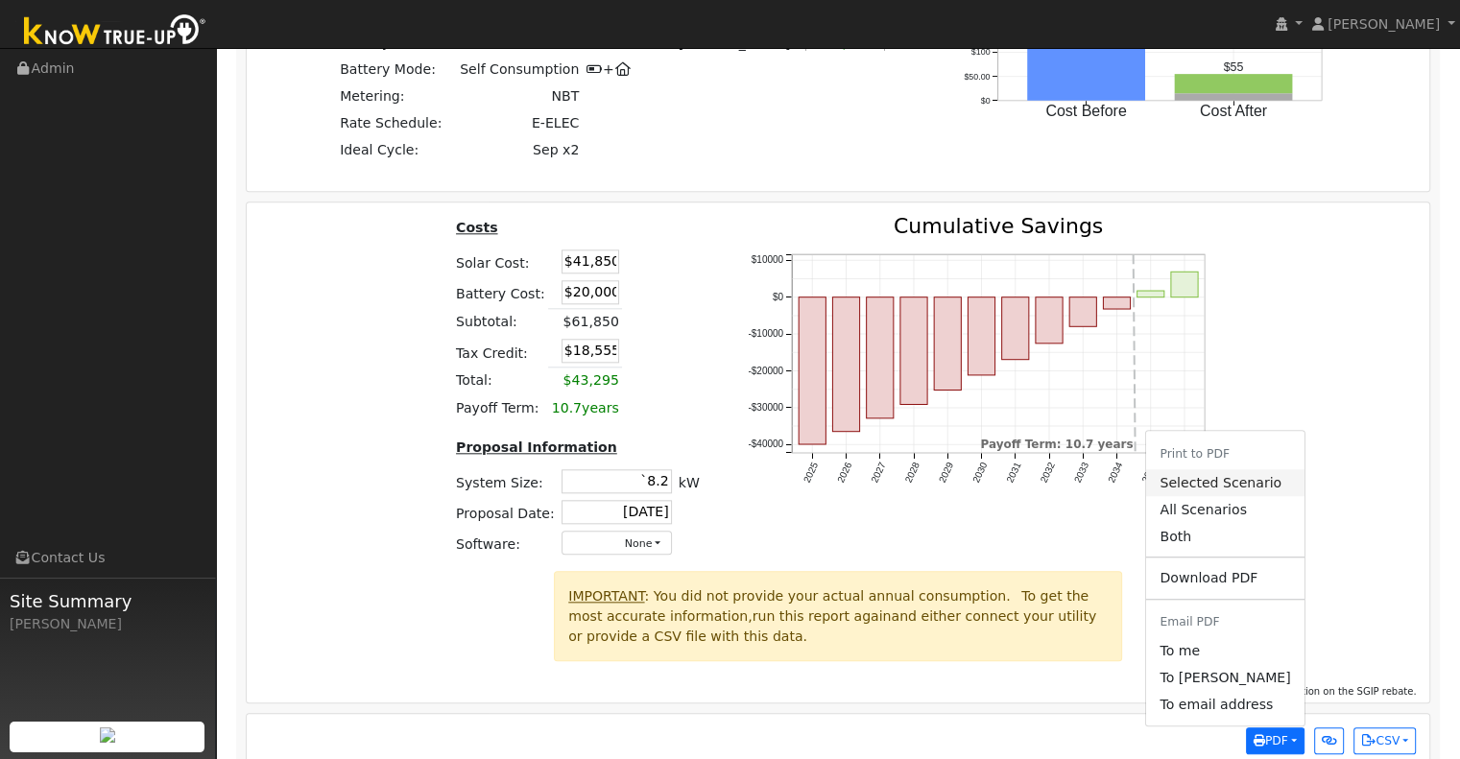
click at [1248, 469] on link "Selected Scenario" at bounding box center [1224, 482] width 157 height 27
